Goal: Find specific page/section: Find specific page/section

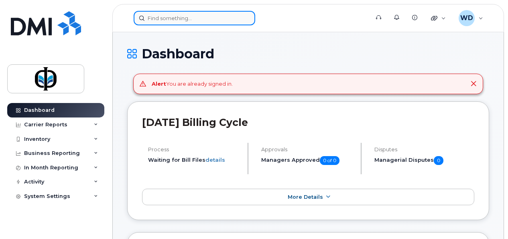
click at [195, 22] on input at bounding box center [195, 18] width 122 height 14
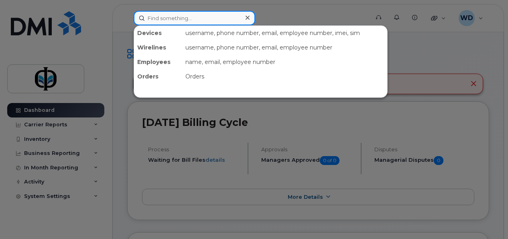
paste input "7808819364"
type input "7808819364"
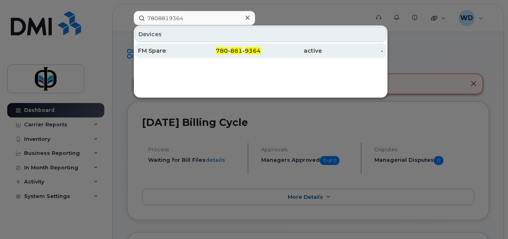
click at [200, 44] on div "FM Spare" at bounding box center [230, 50] width 61 height 14
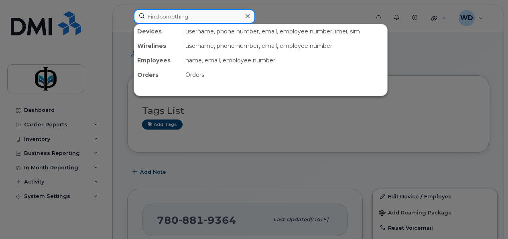
click at [148, 17] on input at bounding box center [195, 16] width 122 height 14
click at [175, 16] on input at bounding box center [195, 16] width 122 height 14
paste input "7808819364"
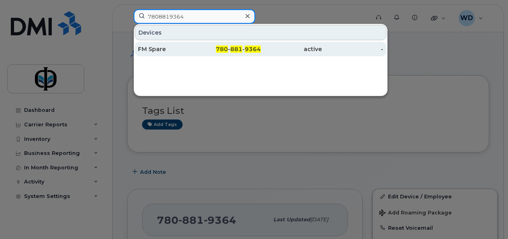
type input "7808819364"
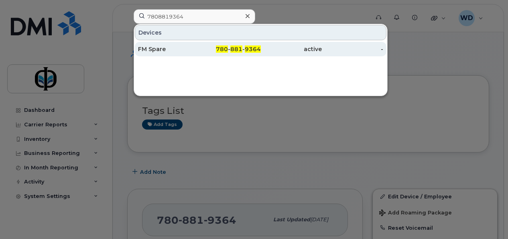
click at [145, 49] on div "FM Spare" at bounding box center [168, 49] width 61 height 8
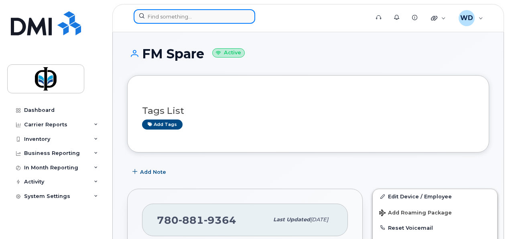
click at [199, 17] on input at bounding box center [195, 16] width 122 height 14
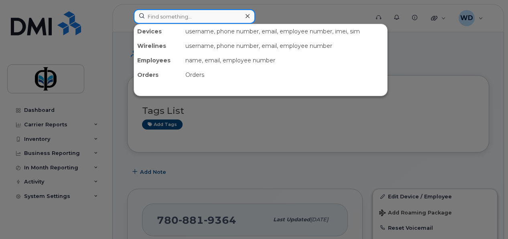
paste input "7808817949"
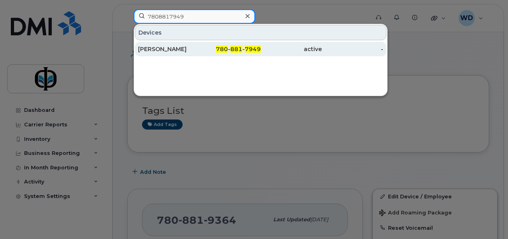
type input "7808817949"
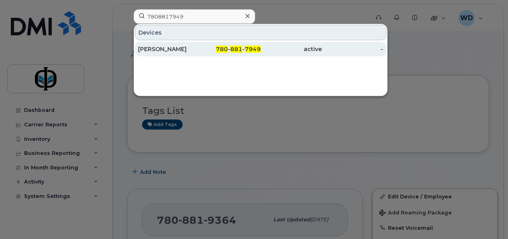
click at [198, 49] on div "[PERSON_NAME]" at bounding box center [168, 49] width 61 height 8
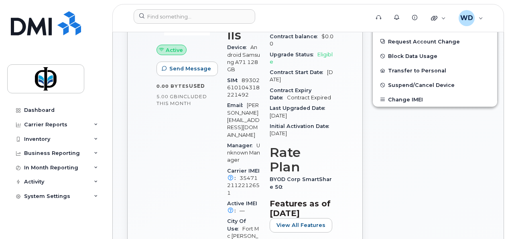
scroll to position [402, 0]
